Goal: Consume media (video, audio)

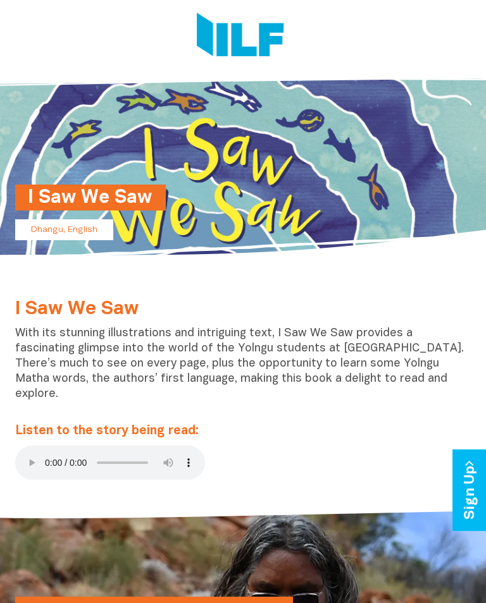
click at [28, 447] on audio at bounding box center [110, 463] width 190 height 34
click at [22, 446] on audio at bounding box center [110, 463] width 190 height 34
click at [15, 450] on div "I Saw We Saw With its stunning illustrations and intriguing text, I Saw We Saw …" at bounding box center [243, 393] width 474 height 188
click at [21, 446] on audio at bounding box center [110, 463] width 190 height 34
click at [32, 446] on audio at bounding box center [110, 463] width 190 height 34
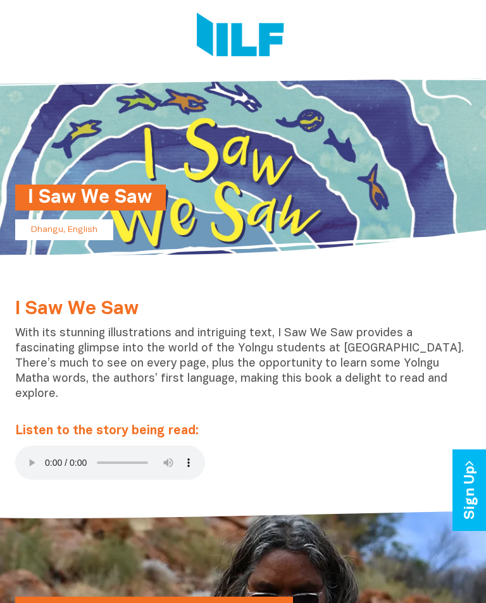
click at [13, 431] on div "I Saw We Saw With its stunning illustrations and intriguing text, I Saw We Saw …" at bounding box center [243, 393] width 474 height 188
click at [18, 446] on audio at bounding box center [110, 463] width 190 height 34
click at [16, 446] on audio at bounding box center [110, 463] width 190 height 34
click at [23, 446] on audio at bounding box center [110, 463] width 190 height 34
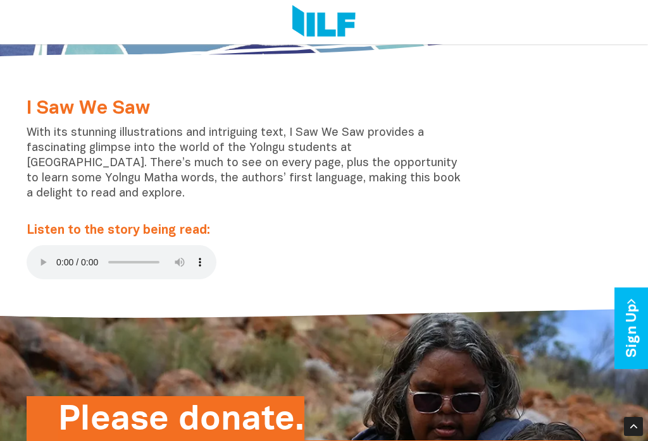
scroll to position [253, 0]
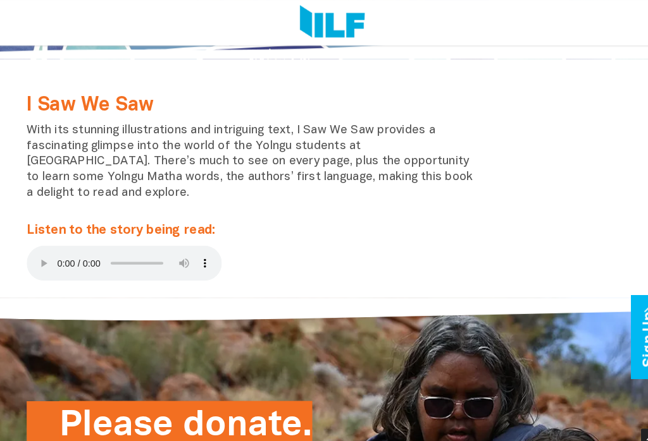
click at [27, 249] on audio at bounding box center [122, 256] width 190 height 34
click at [36, 239] on audio at bounding box center [122, 256] width 190 height 34
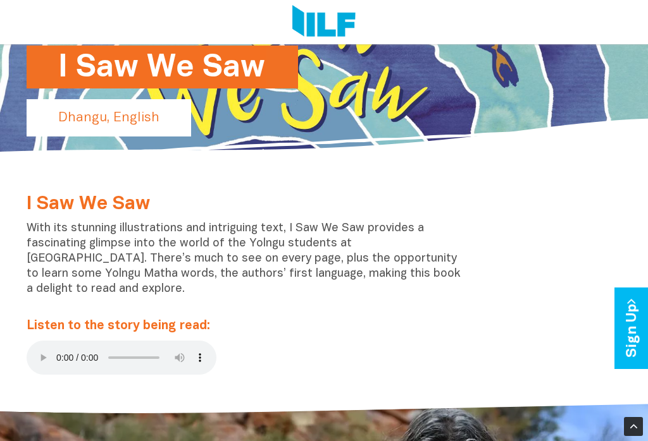
scroll to position [153, 0]
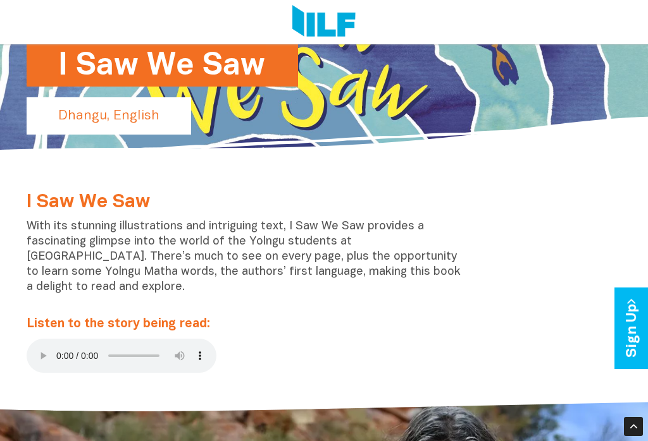
click at [24, 356] on div "I Saw We Saw With its stunning illustrations and intriguing text, I Saw We Saw …" at bounding box center [247, 286] width 460 height 188
click at [29, 359] on div "I Saw We Saw With its stunning illustrations and intriguing text, I Saw We Saw …" at bounding box center [247, 286] width 460 height 188
click at [35, 356] on audio at bounding box center [122, 356] width 190 height 34
click at [39, 348] on audio at bounding box center [122, 356] width 190 height 34
click at [37, 355] on audio at bounding box center [122, 356] width 190 height 34
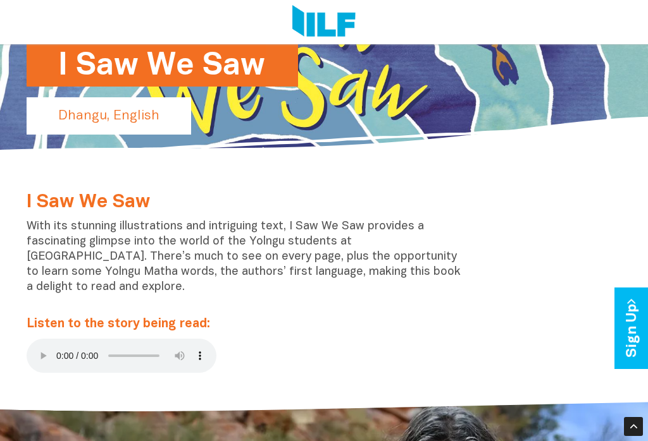
click at [44, 343] on audio at bounding box center [122, 356] width 190 height 34
click at [28, 354] on audio at bounding box center [122, 356] width 190 height 34
click at [47, 343] on audio at bounding box center [122, 356] width 190 height 34
click at [30, 353] on audio at bounding box center [122, 356] width 190 height 34
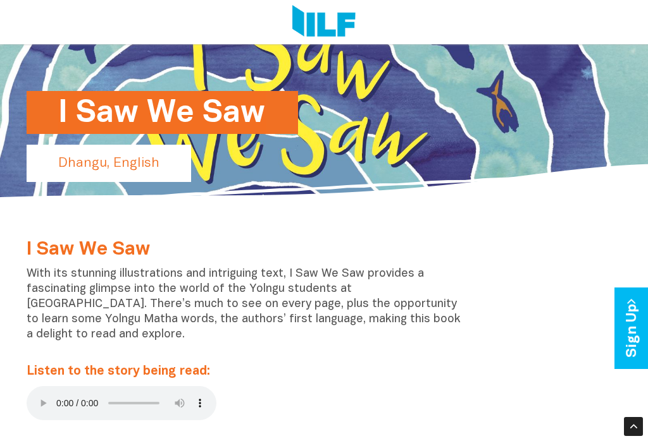
scroll to position [99, 0]
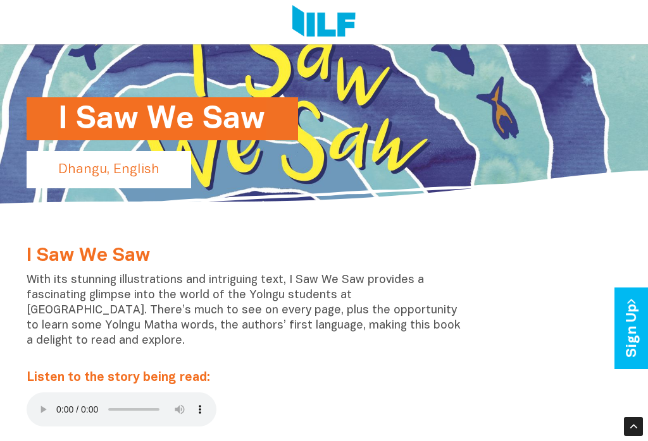
click at [34, 403] on audio at bounding box center [122, 410] width 190 height 34
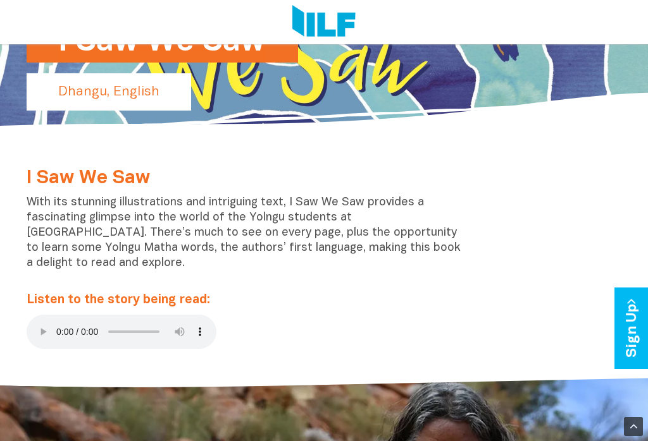
scroll to position [176, 0]
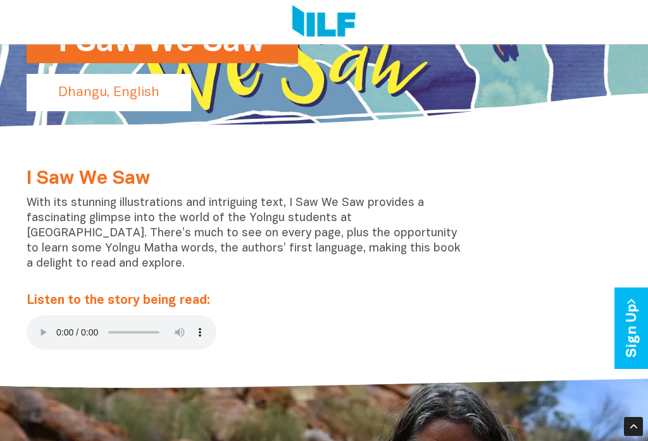
click at [69, 381] on div at bounding box center [324, 394] width 648 height 56
click at [37, 336] on audio at bounding box center [122, 333] width 190 height 34
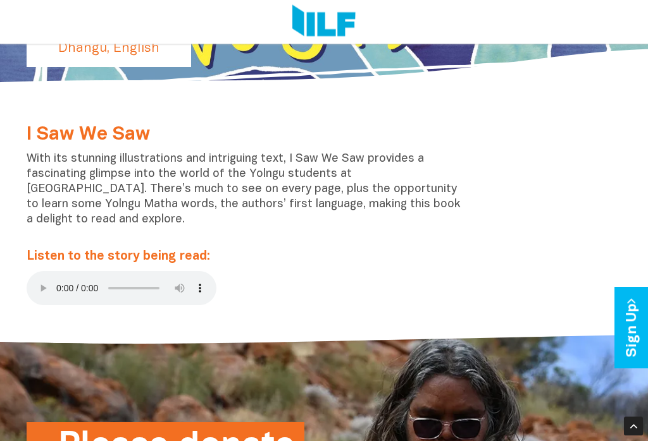
scroll to position [221, 0]
click at [35, 275] on audio at bounding box center [122, 288] width 190 height 34
click at [49, 283] on audio at bounding box center [122, 288] width 190 height 34
click at [23, 289] on div "I Saw We Saw With its stunning illustrations and intriguing text, I Saw We Saw …" at bounding box center [247, 219] width 460 height 188
click at [35, 292] on audio at bounding box center [122, 288] width 190 height 34
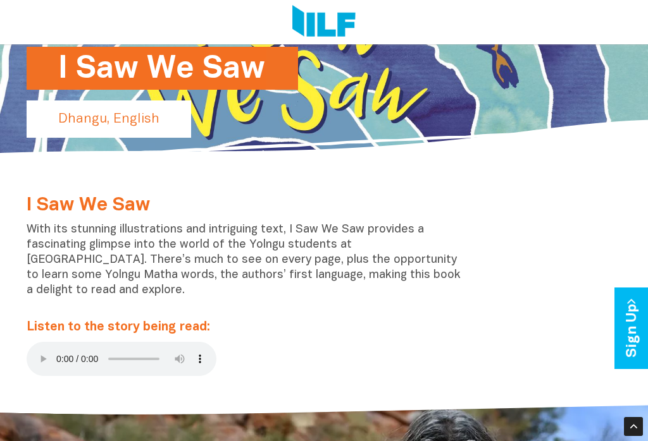
scroll to position [149, 0]
click at [105, 393] on div at bounding box center [324, 421] width 648 height 56
click at [35, 353] on audio at bounding box center [122, 359] width 190 height 34
click at [152, 123] on p "Dhangu, English" at bounding box center [109, 119] width 164 height 37
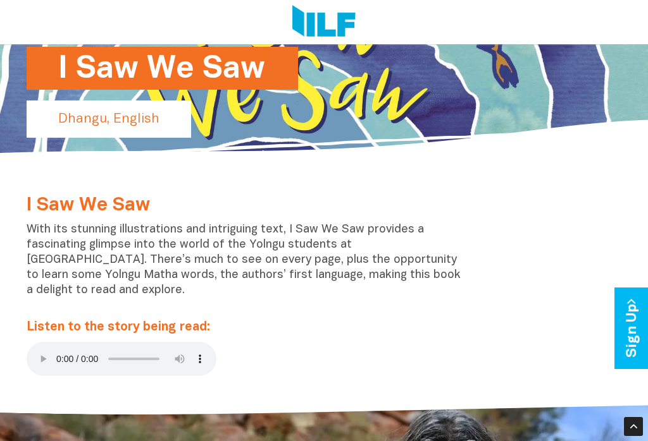
click at [212, 83] on h1 "I Saw We Saw" at bounding box center [162, 68] width 208 height 43
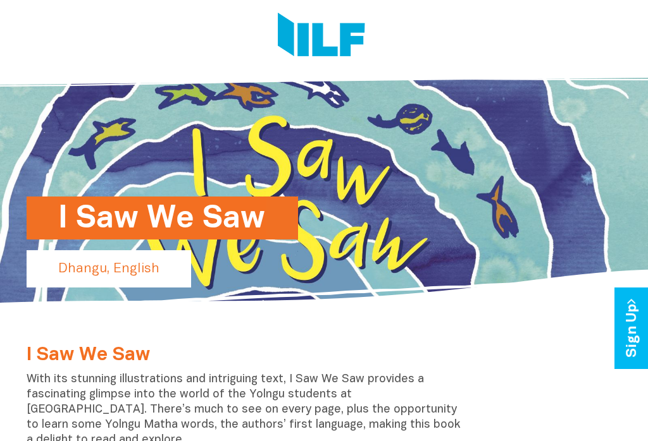
scroll to position [9, 0]
